Goal: Transaction & Acquisition: Purchase product/service

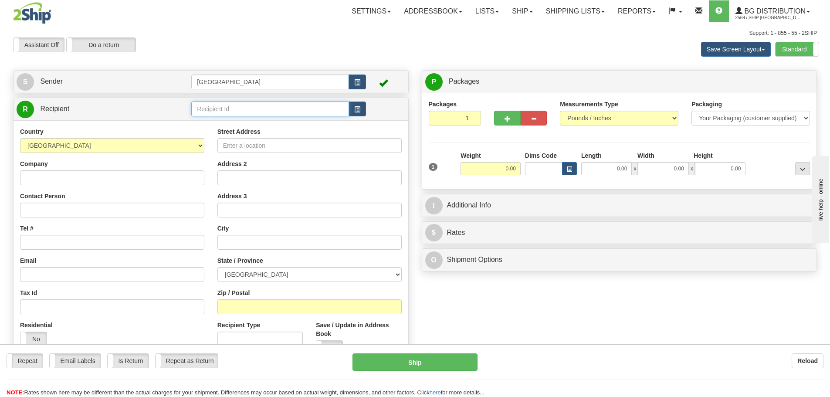
click at [214, 106] on input "text" at bounding box center [270, 109] width 158 height 15
click at [206, 123] on div "53004" at bounding box center [268, 123] width 149 height 10
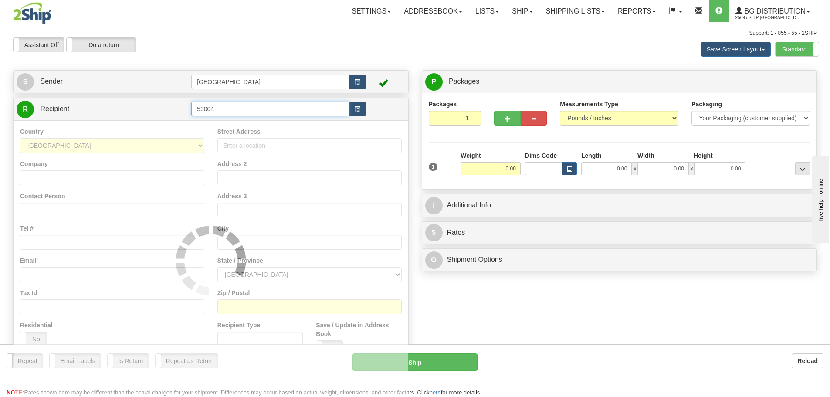
type input "53004"
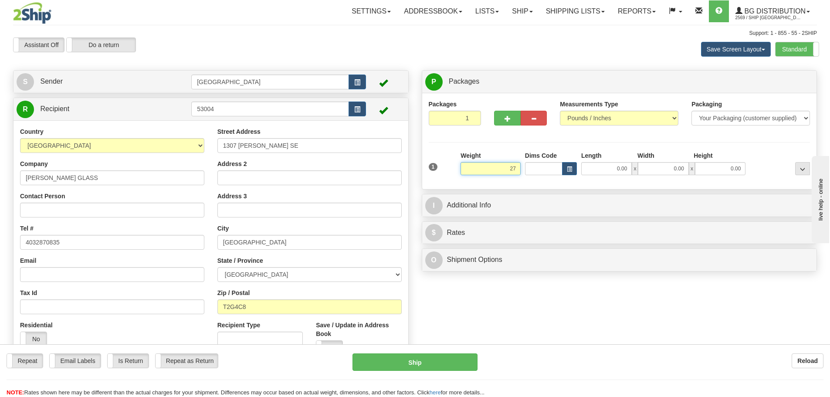
type input "27.00"
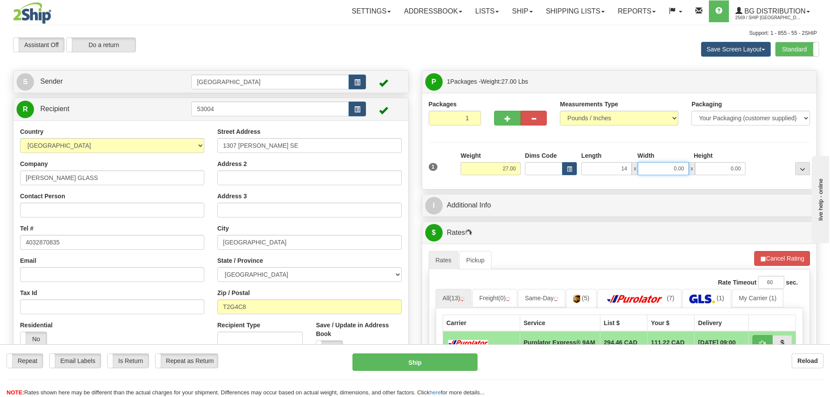
type input "14.00"
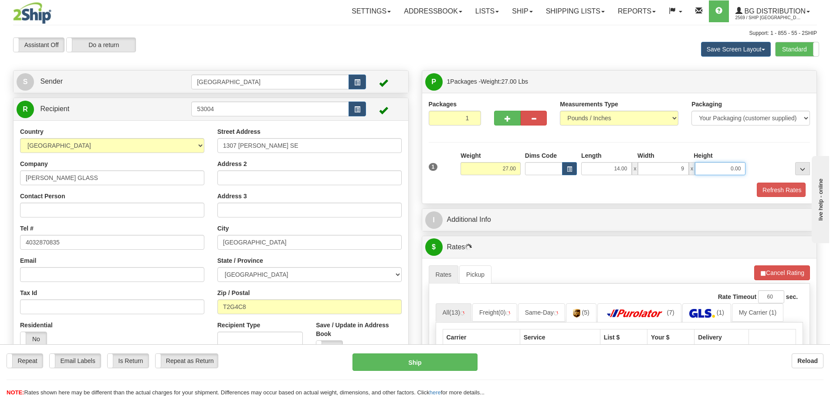
type input "9.00"
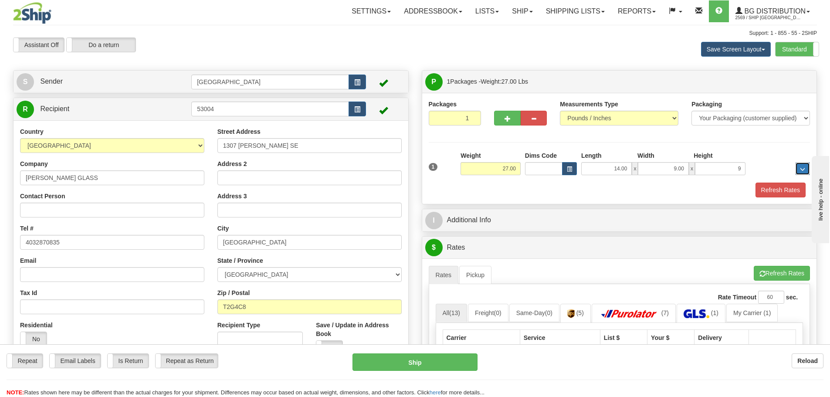
type input "9.00"
click at [769, 186] on button "Refresh Rates" at bounding box center [780, 190] width 50 height 15
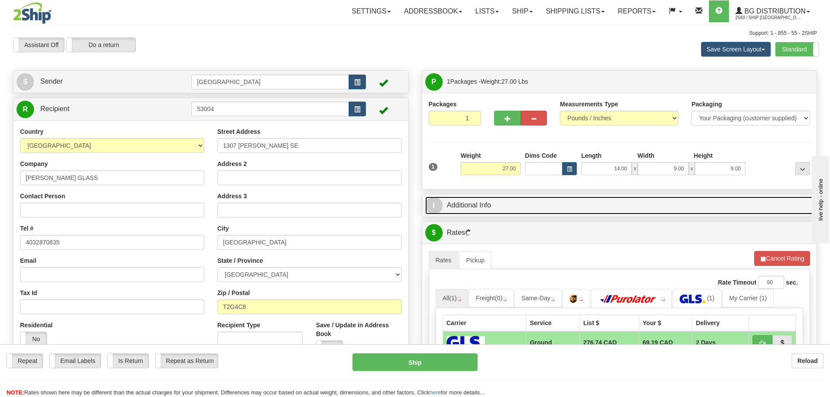
click at [537, 205] on link "I Additional Info" at bounding box center [619, 205] width 389 height 18
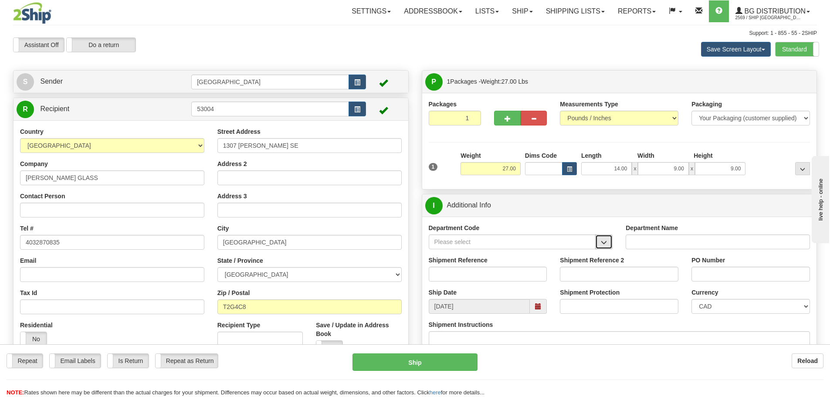
click at [605, 238] on button "button" at bounding box center [603, 241] width 17 height 15
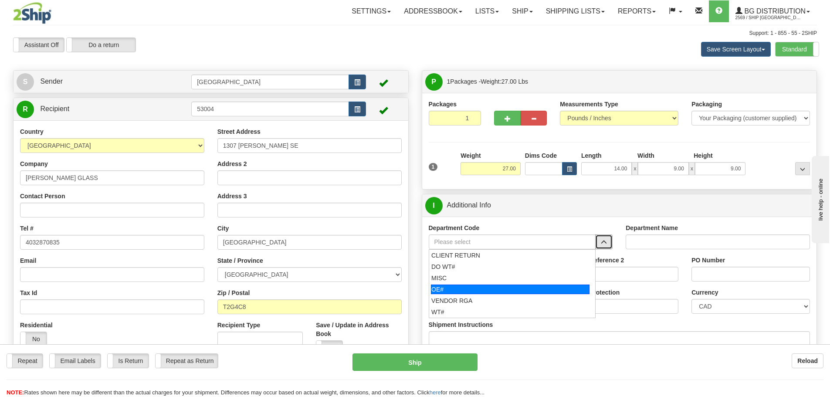
click at [481, 289] on div "OE#" at bounding box center [510, 289] width 159 height 10
type input "OE#"
type input "ORDERS"
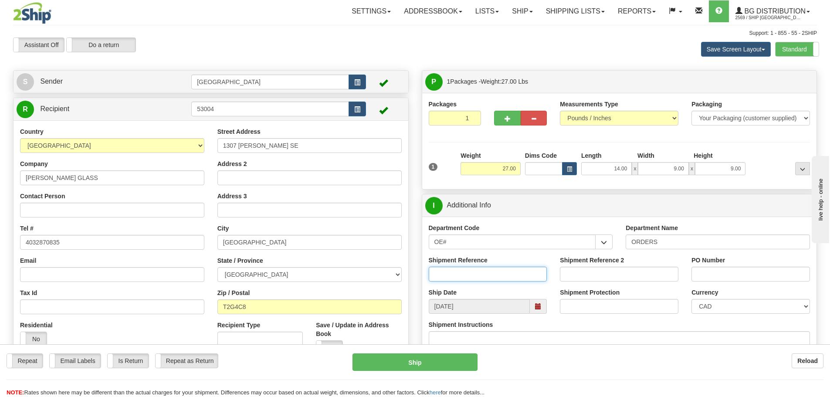
click at [509, 273] on input "Shipment Reference" at bounding box center [488, 274] width 118 height 15
type input "90040572-00"
type input "3714"
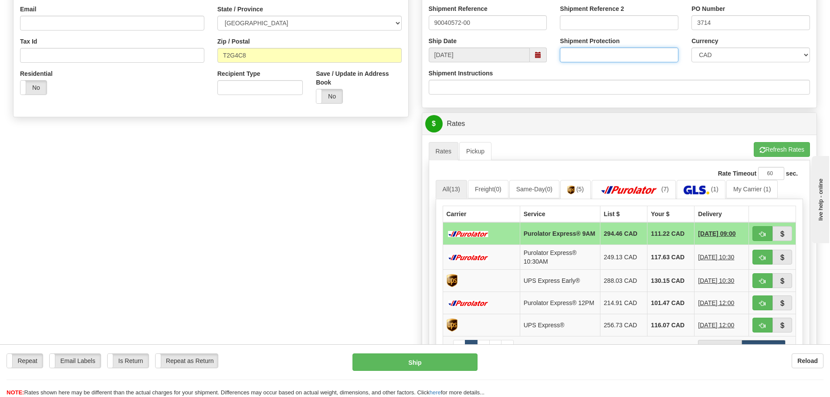
scroll to position [261, 0]
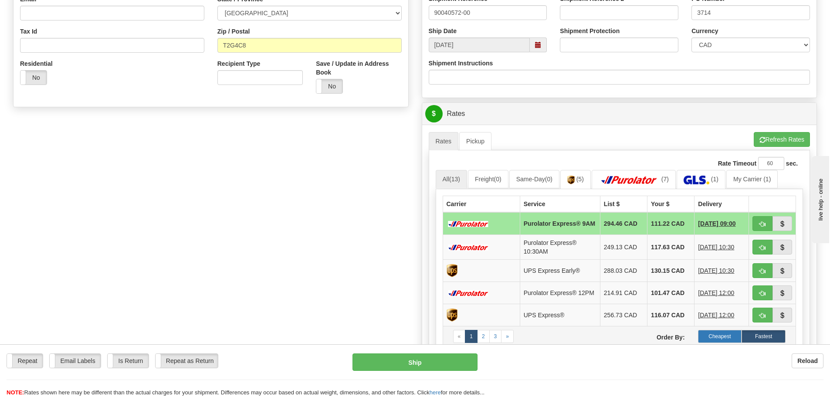
click at [711, 336] on label "Cheapest" at bounding box center [720, 336] width 44 height 13
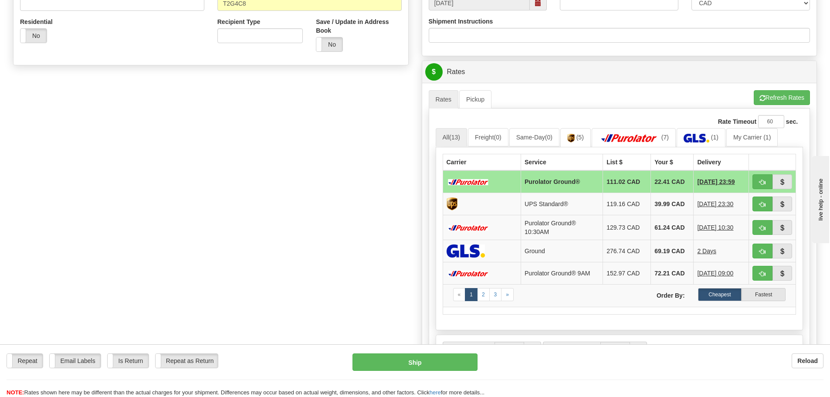
scroll to position [305, 0]
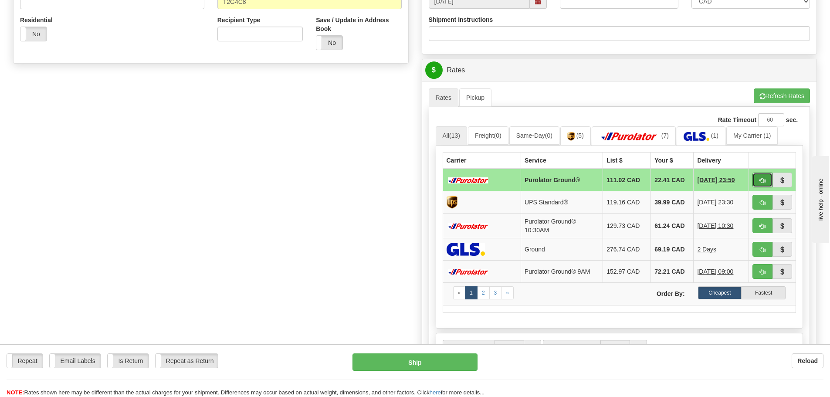
click at [763, 179] on span "button" at bounding box center [762, 181] width 6 height 6
type input "260"
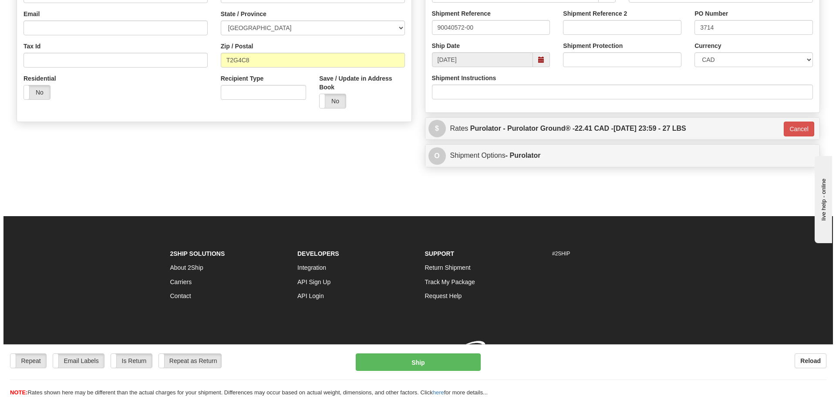
scroll to position [259, 0]
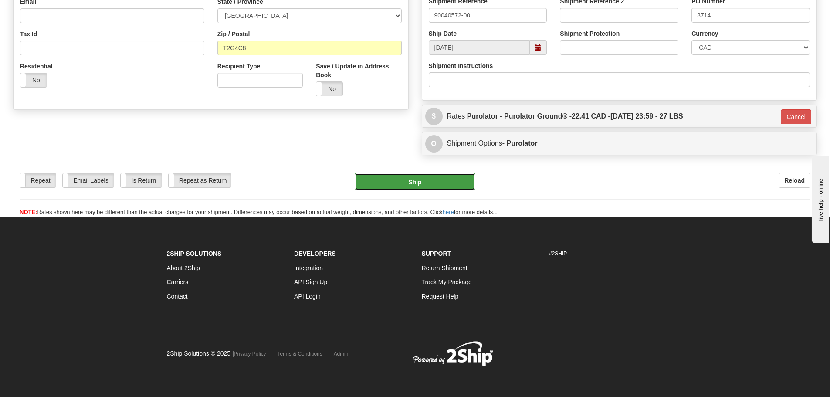
click at [450, 179] on button "Ship" at bounding box center [415, 181] width 121 height 17
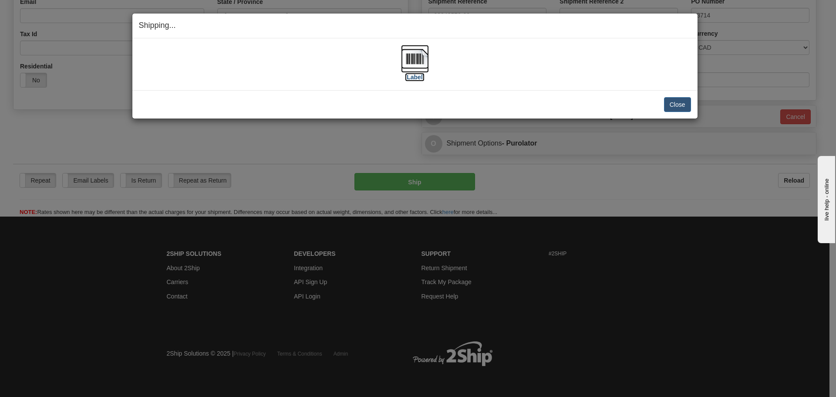
click at [414, 78] on label "[Label]" at bounding box center [415, 77] width 20 height 9
click at [679, 102] on button "Close" at bounding box center [677, 104] width 27 height 15
